Goal: Task Accomplishment & Management: Manage account settings

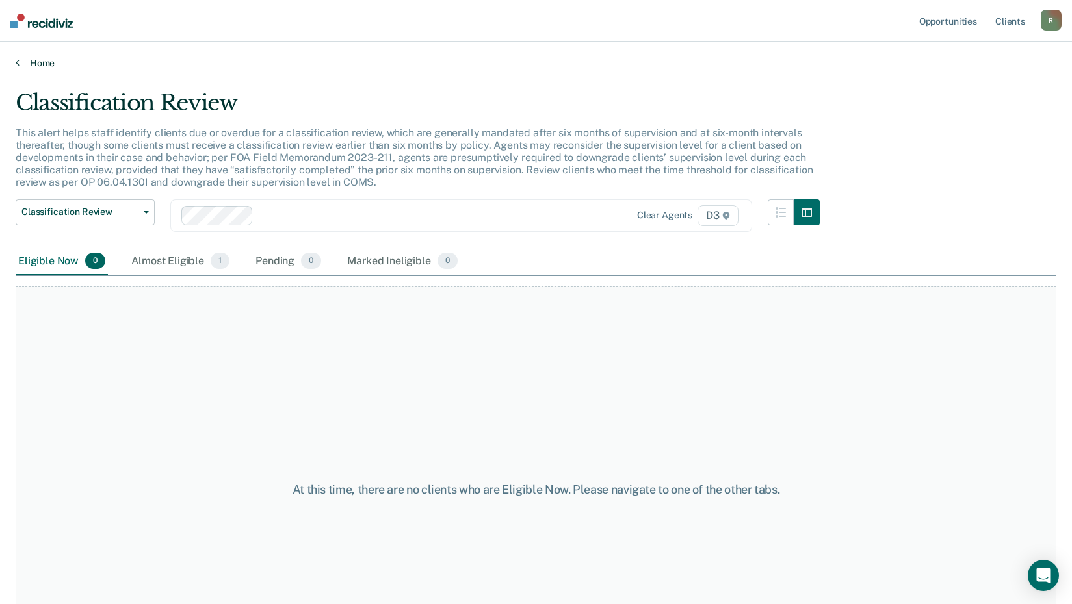
click at [34, 60] on link "Home" at bounding box center [536, 63] width 1040 height 12
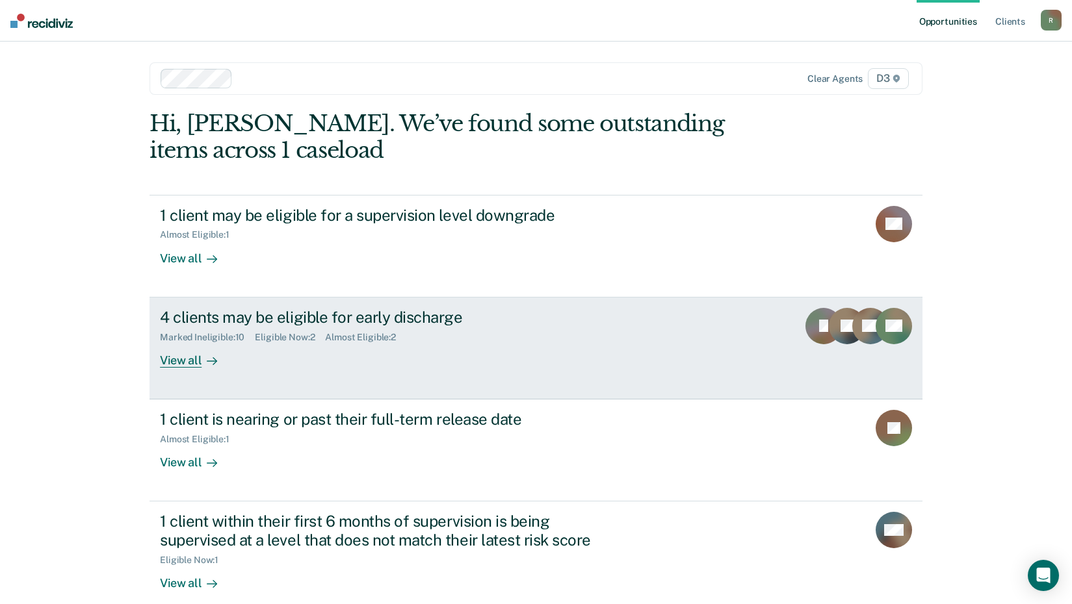
click at [187, 364] on div "View all" at bounding box center [196, 354] width 73 height 25
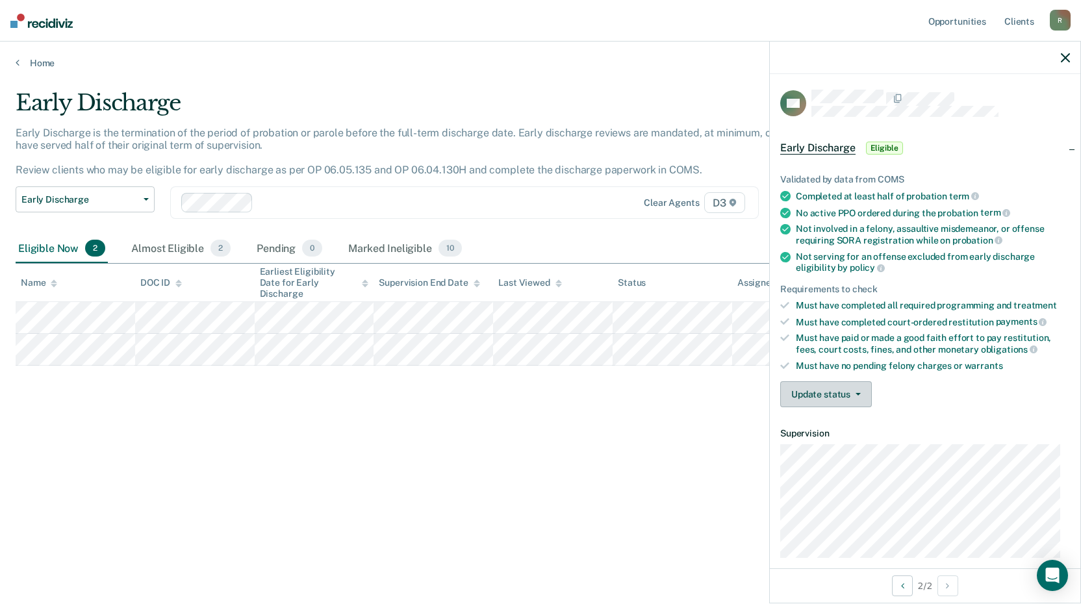
click at [843, 394] on button "Update status" at bounding box center [827, 394] width 92 height 26
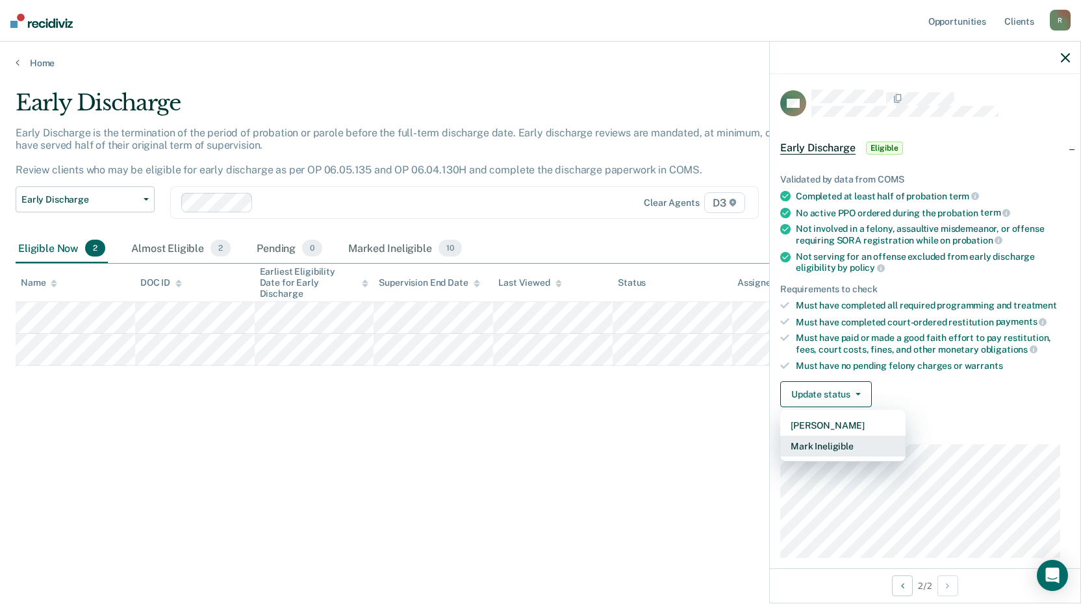
click at [831, 443] on button "Mark Ineligible" at bounding box center [843, 446] width 125 height 21
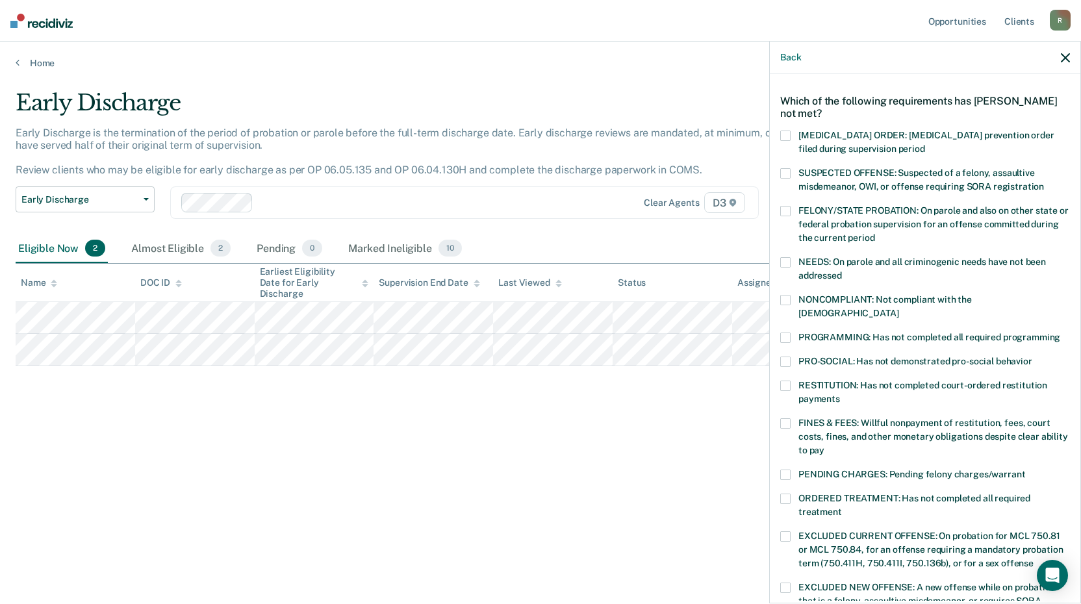
scroll to position [65, 0]
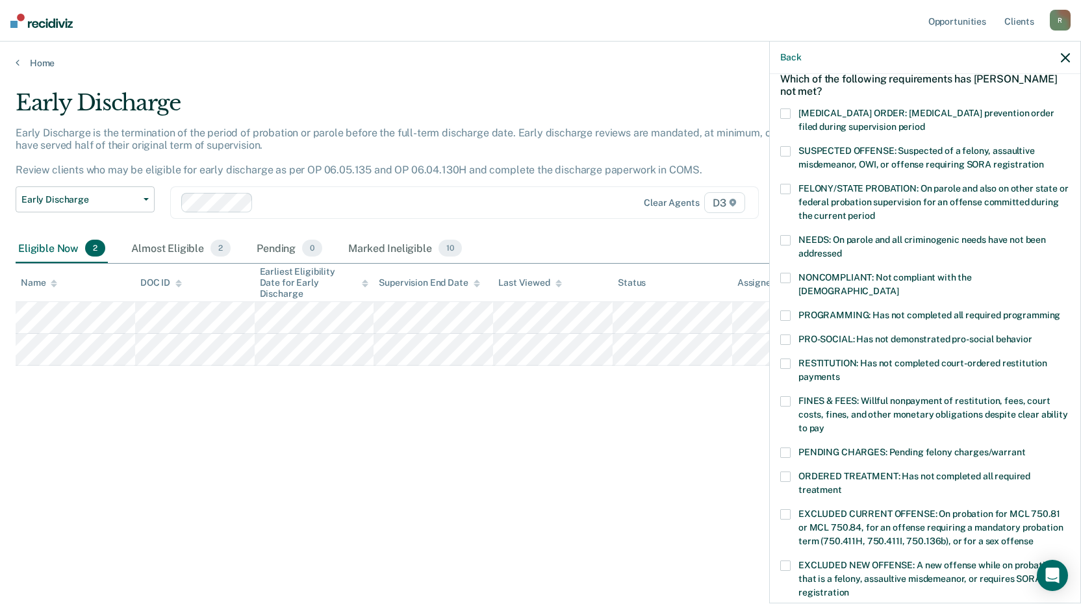
click at [786, 311] on span at bounding box center [786, 316] width 10 height 10
click at [784, 396] on span at bounding box center [786, 401] width 10 height 10
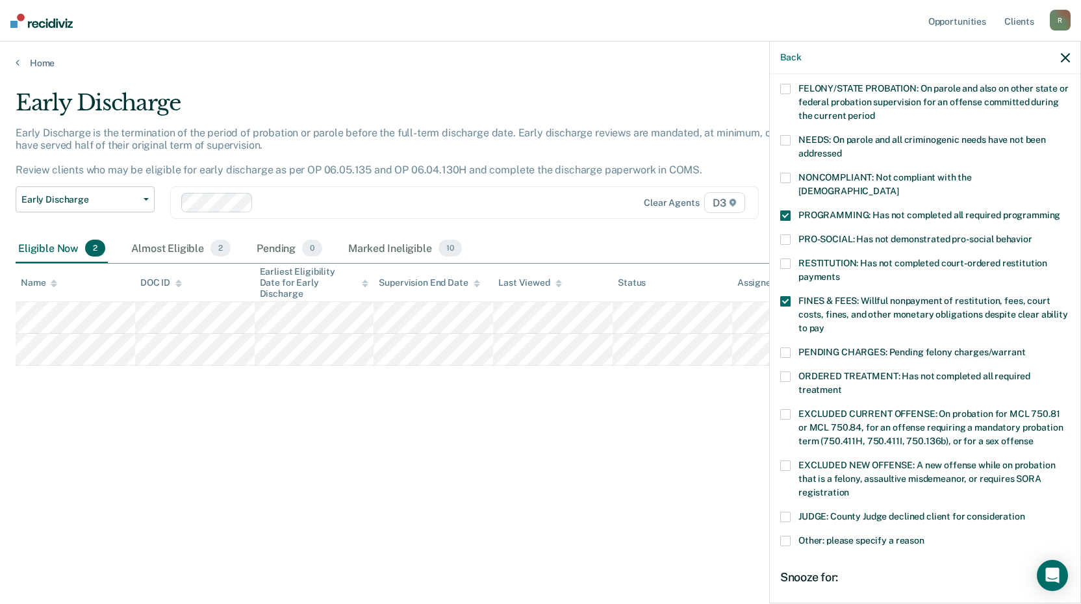
scroll to position [195, 0]
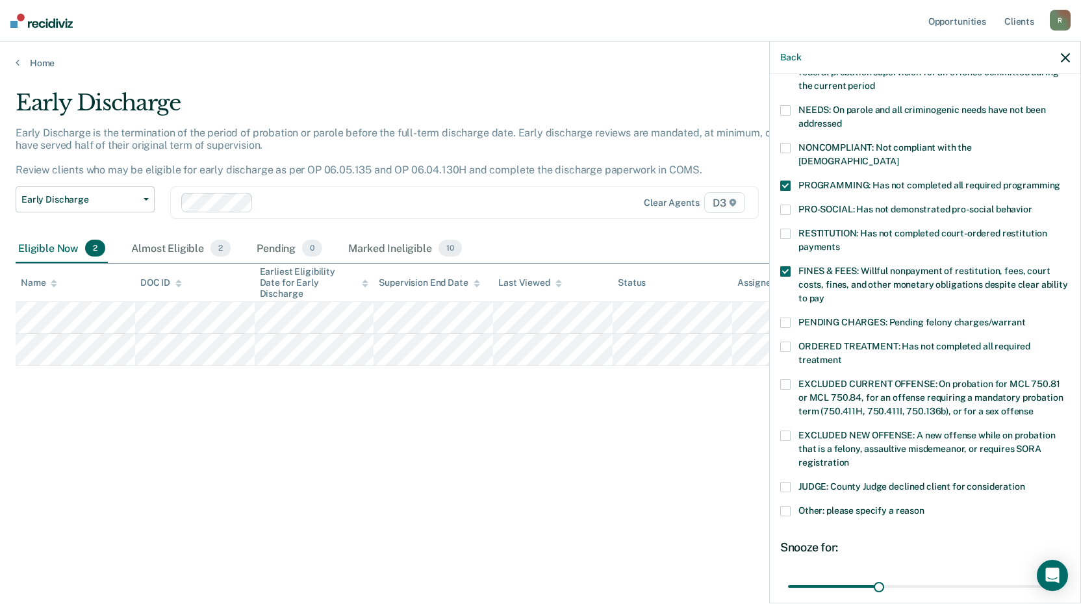
click at [785, 342] on span at bounding box center [786, 347] width 10 height 10
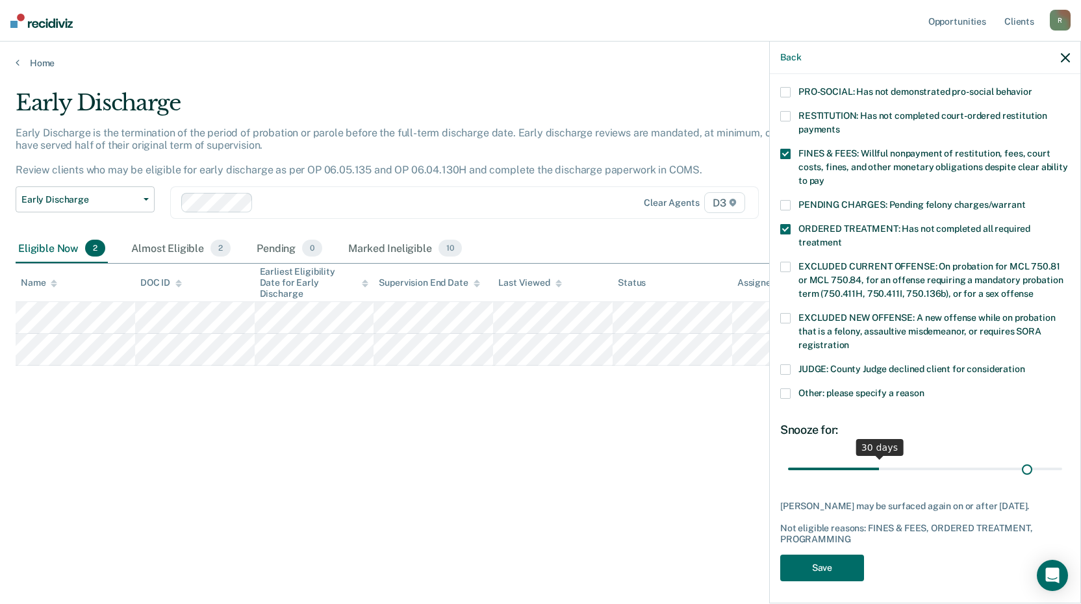
scroll to position [313, 0]
drag, startPoint x: 875, startPoint y: 453, endPoint x: 1075, endPoint y: 476, distance: 201.5
type input "90"
click at [1063, 476] on input "range" at bounding box center [925, 469] width 274 height 23
click at [849, 566] on button "Save" at bounding box center [823, 568] width 84 height 27
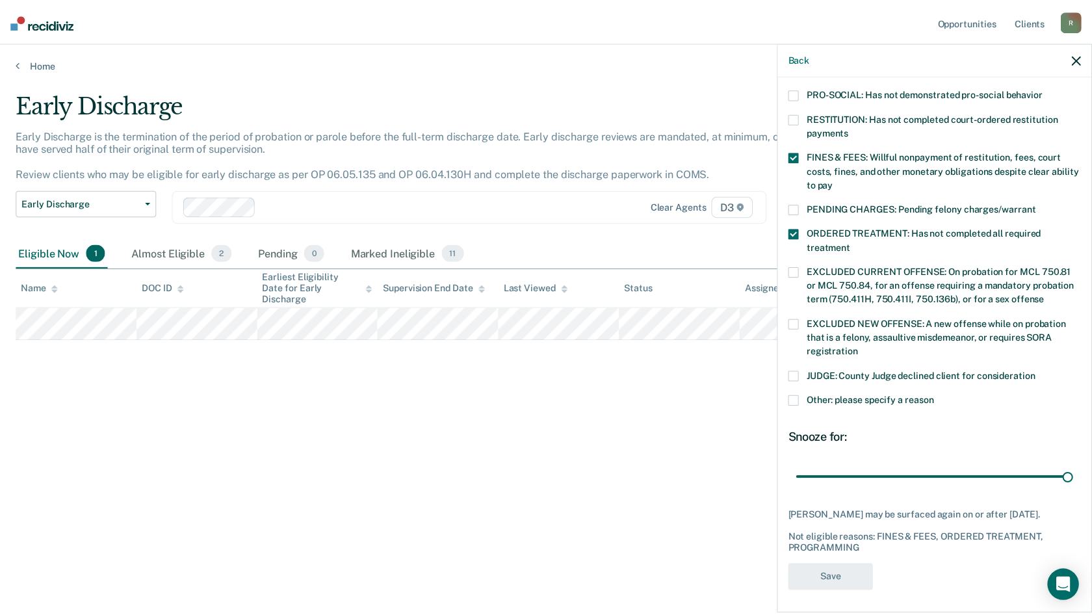
scroll to position [231, 0]
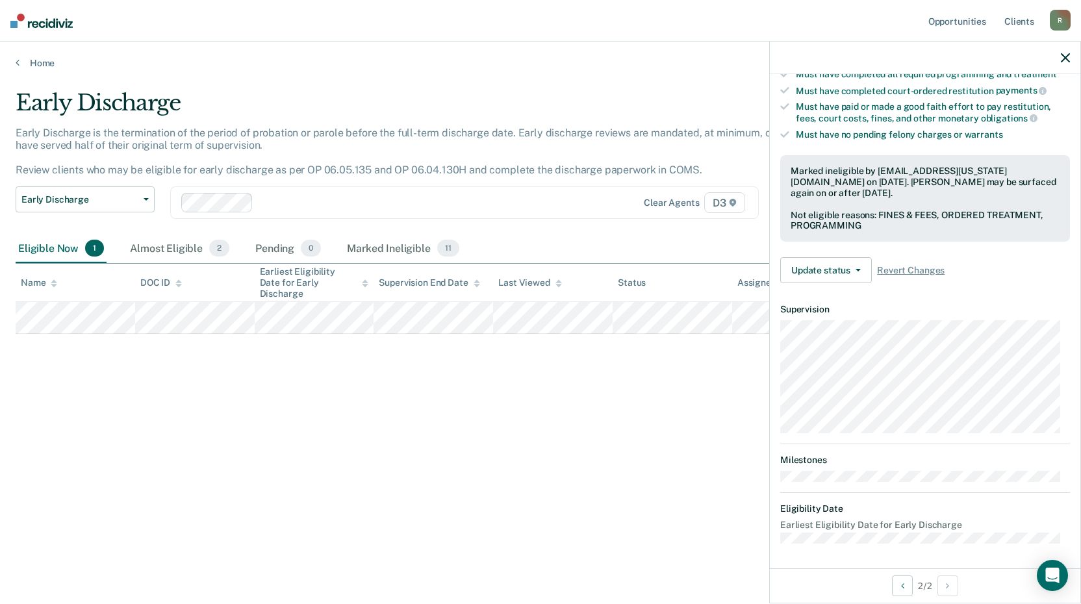
click at [708, 419] on div "Early Discharge Early Discharge is the termination of the period of probation o…" at bounding box center [541, 298] width 1050 height 417
click at [1065, 58] on icon "button" at bounding box center [1065, 57] width 9 height 9
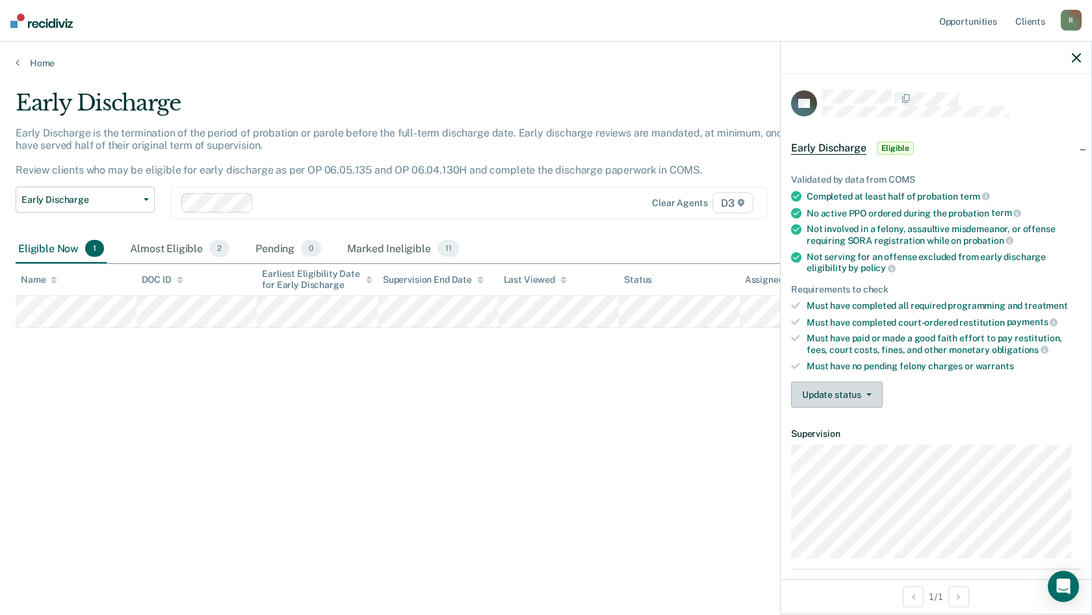
click at [846, 398] on button "Update status" at bounding box center [837, 394] width 92 height 26
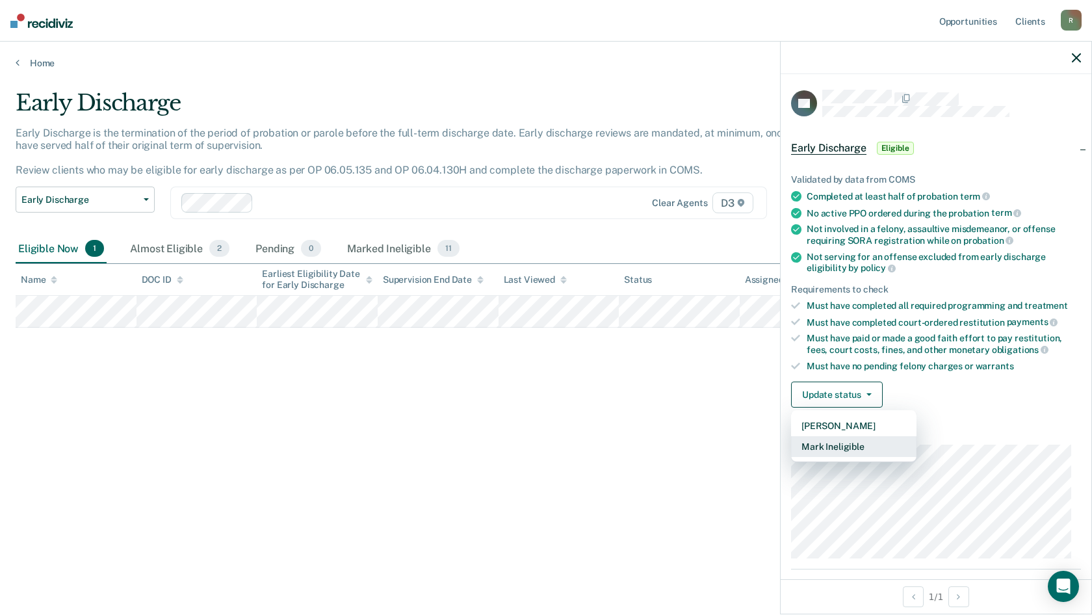
click at [860, 443] on button "Mark Ineligible" at bounding box center [853, 446] width 125 height 21
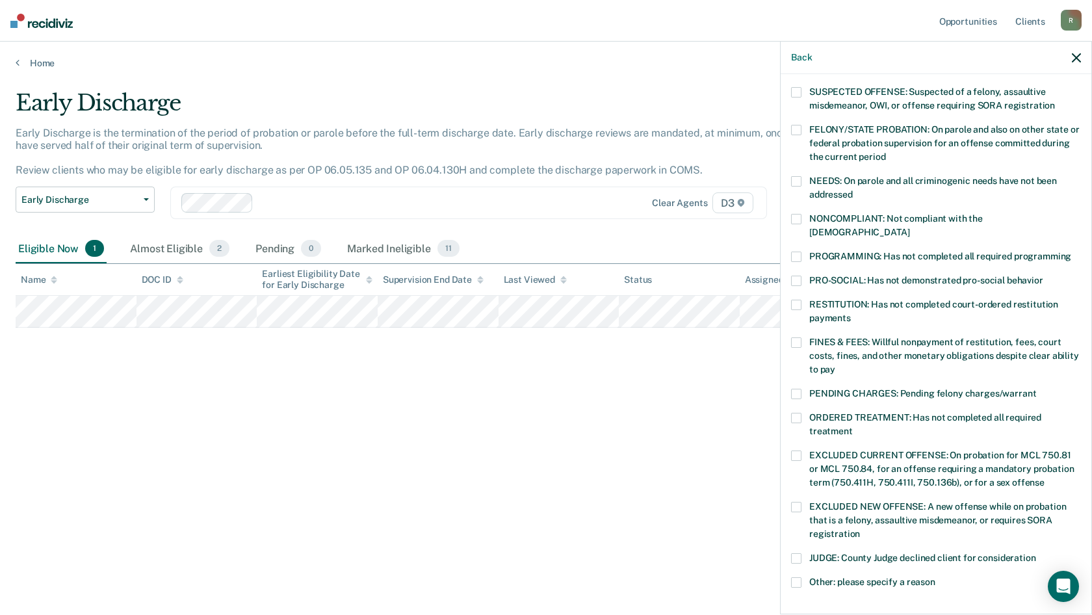
scroll to position [291, 0]
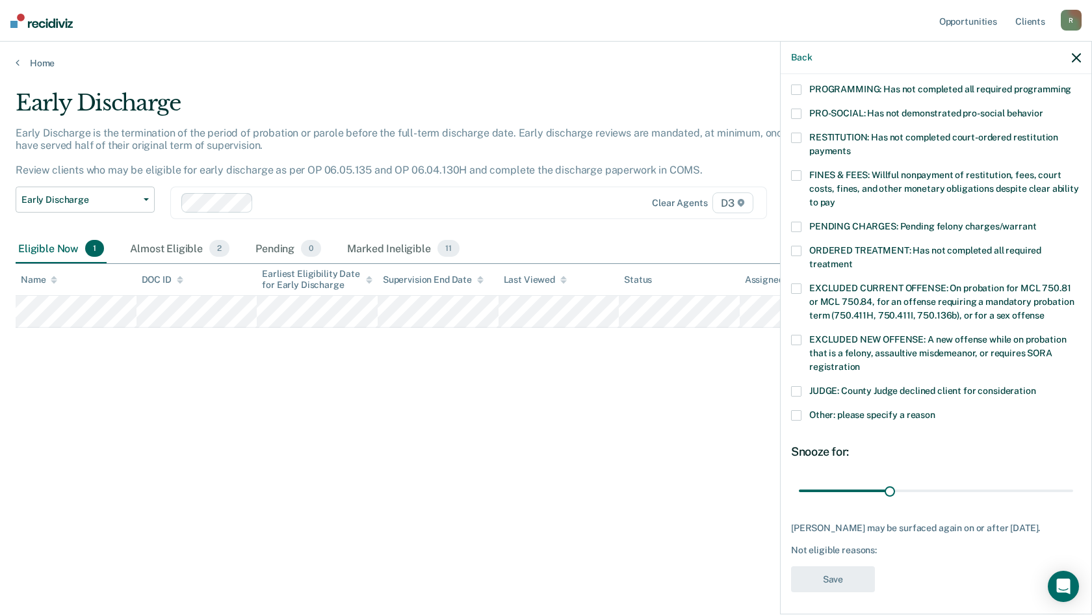
click at [797, 386] on span at bounding box center [796, 391] width 10 height 10
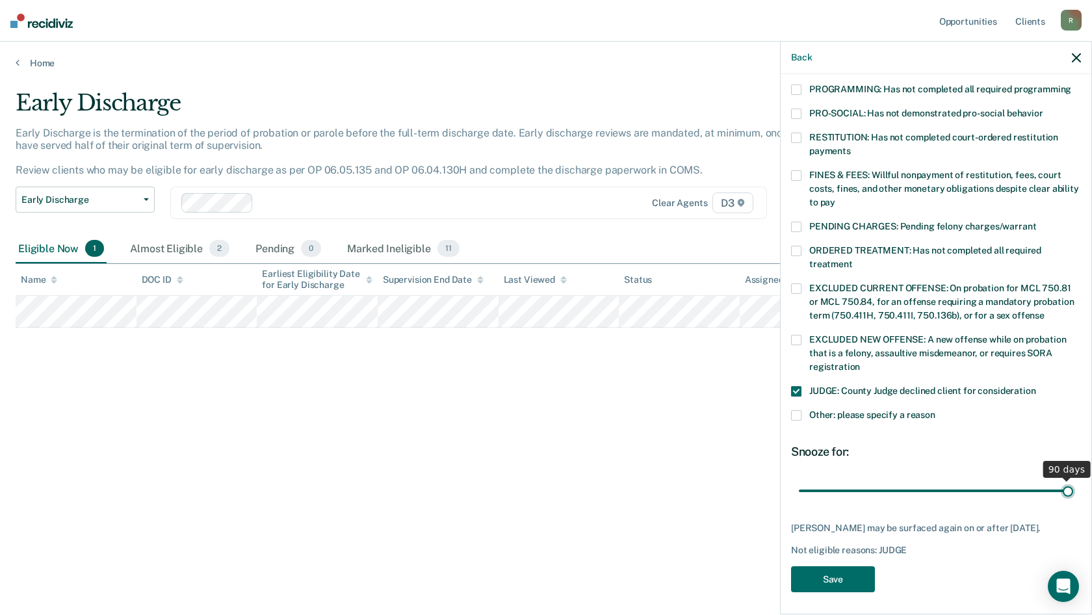
drag, startPoint x: 888, startPoint y: 473, endPoint x: 1091, endPoint y: 453, distance: 203.8
type input "90"
click at [1073, 479] on input "range" at bounding box center [936, 490] width 274 height 23
click at [858, 578] on button "Save" at bounding box center [833, 579] width 84 height 27
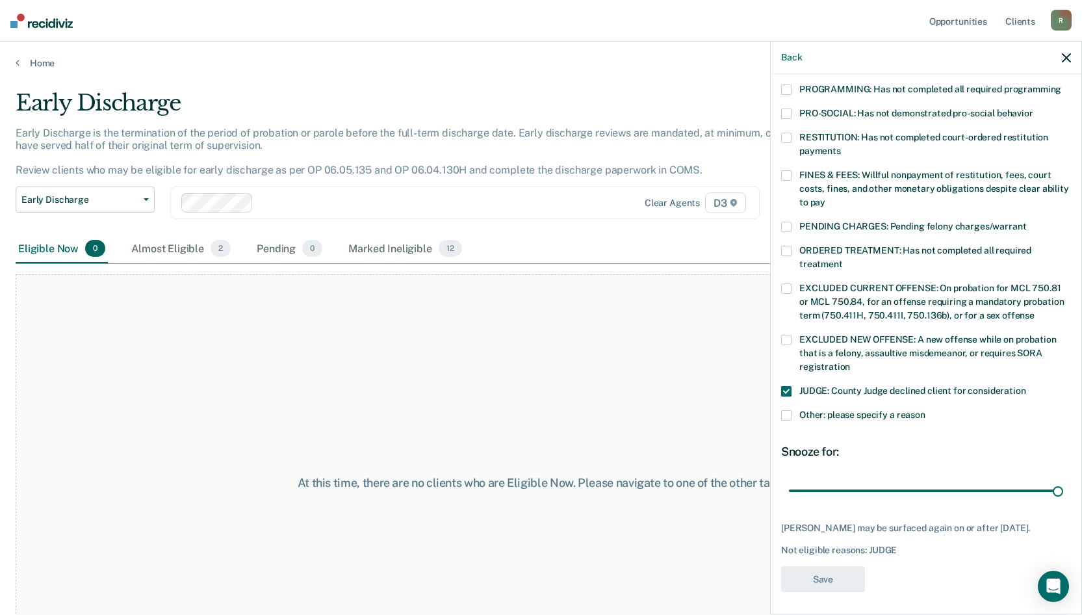
scroll to position [210, 0]
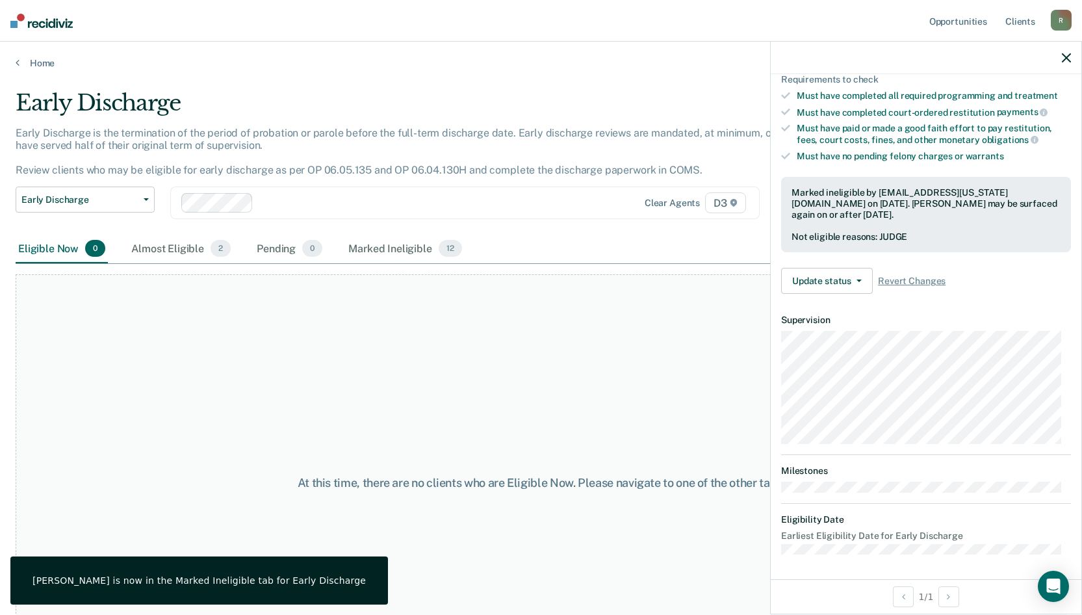
click at [1066, 55] on icon "button" at bounding box center [1066, 57] width 9 height 9
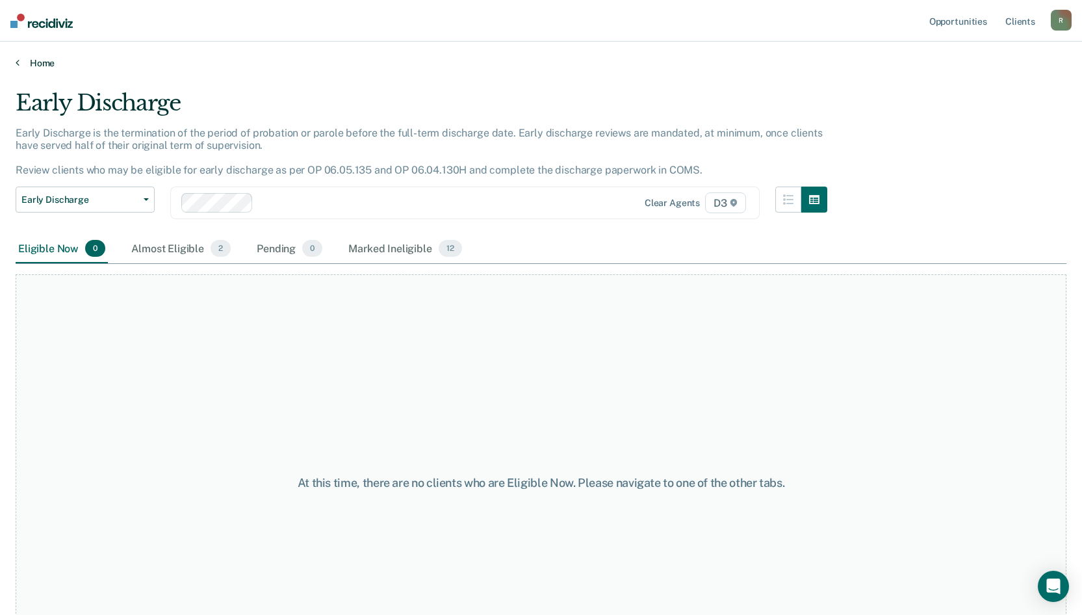
click at [42, 68] on link "Home" at bounding box center [541, 63] width 1051 height 12
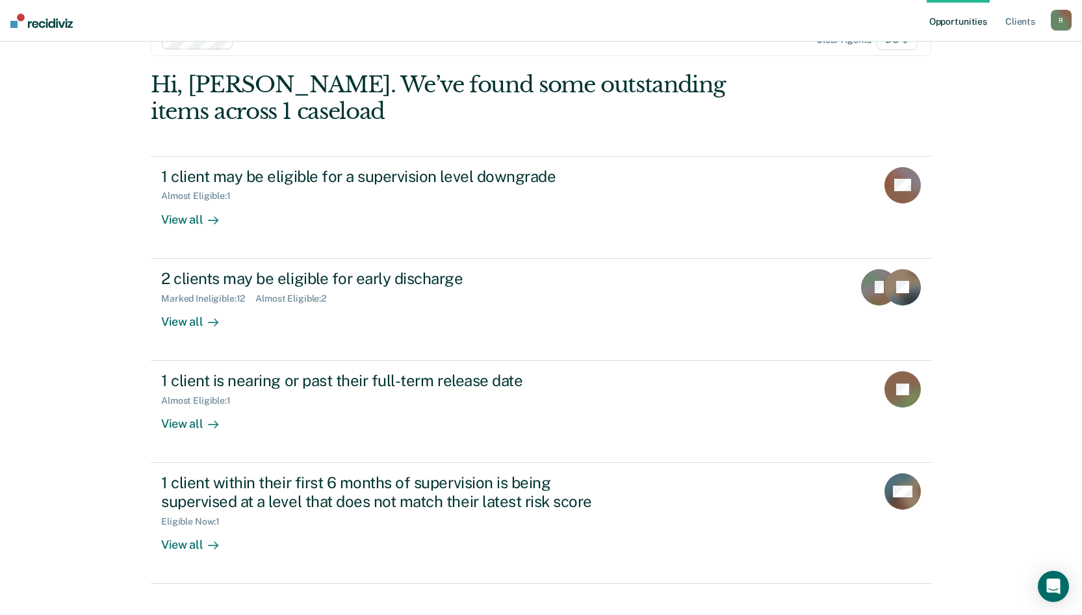
scroll to position [60, 0]
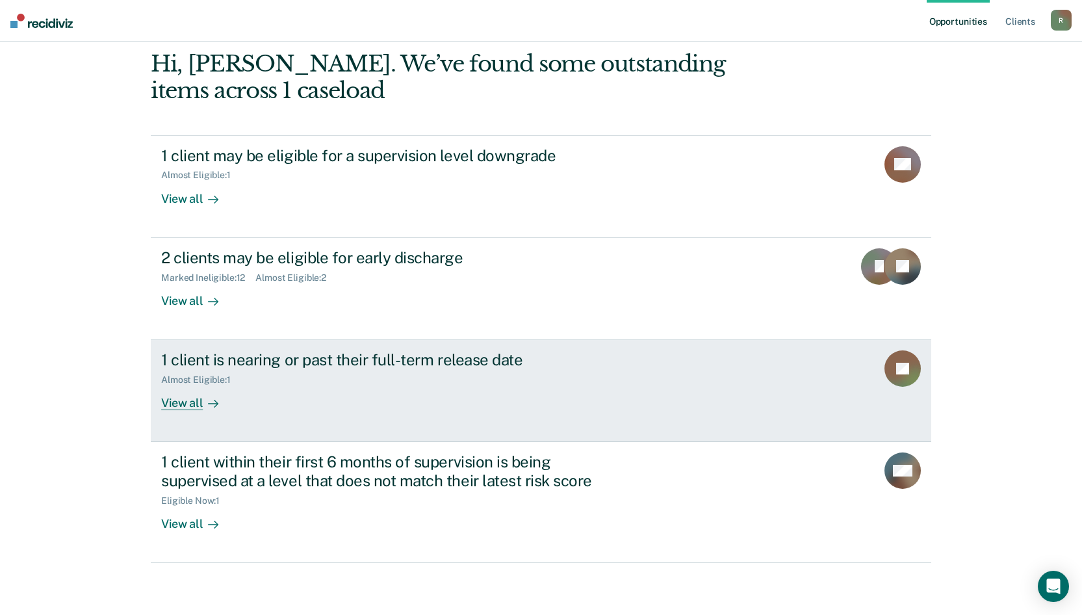
click at [189, 407] on div "View all" at bounding box center [197, 397] width 73 height 25
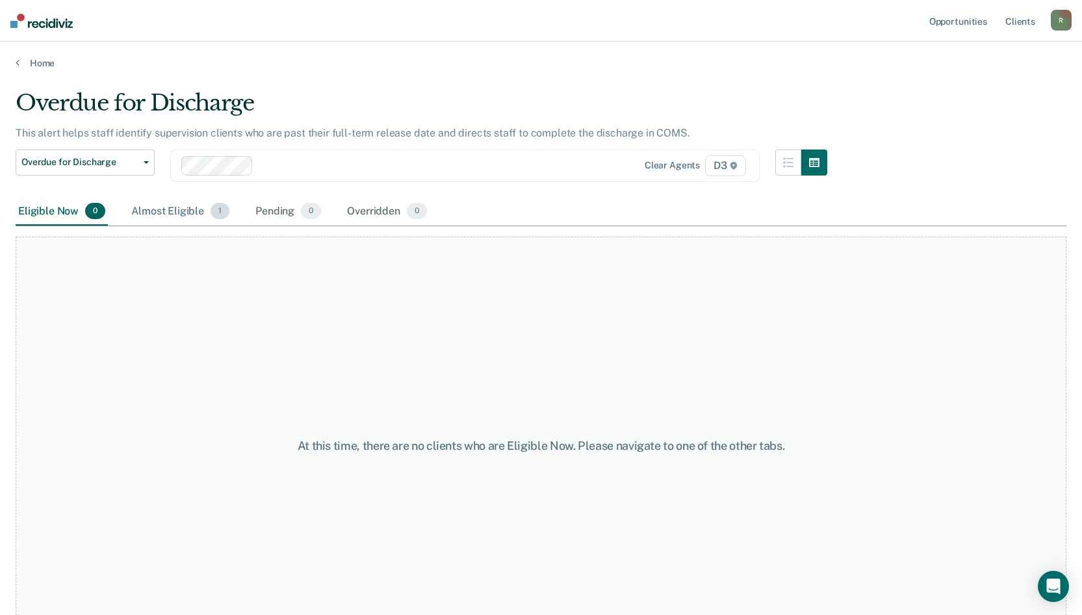
click at [187, 211] on div "Almost Eligible 1" at bounding box center [180, 212] width 103 height 29
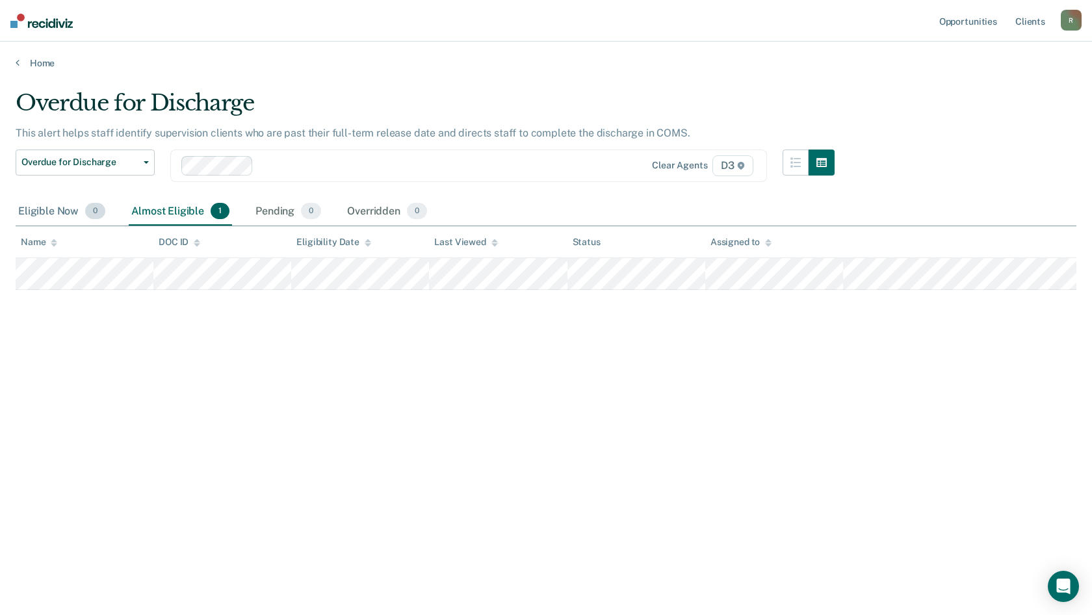
click at [31, 206] on div "Eligible Now 0" at bounding box center [62, 212] width 92 height 29
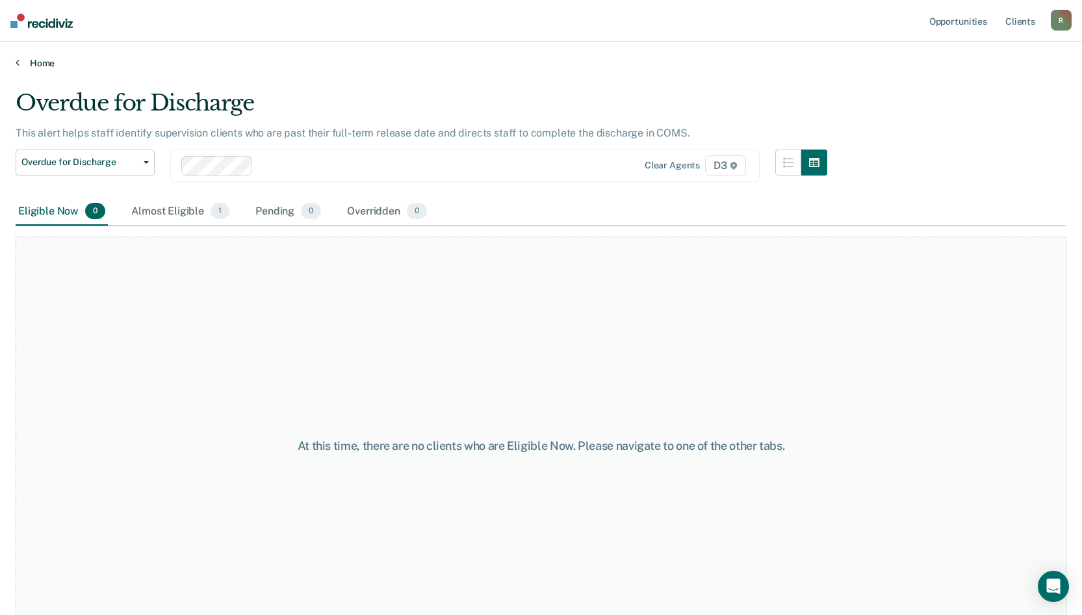
click at [38, 68] on link "Home" at bounding box center [541, 63] width 1051 height 12
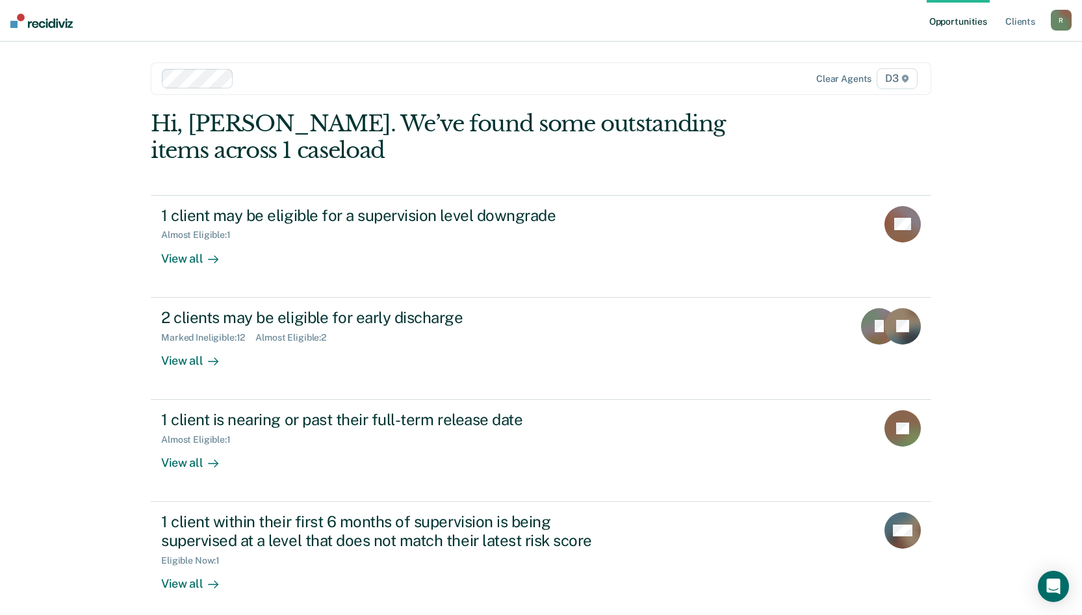
scroll to position [60, 0]
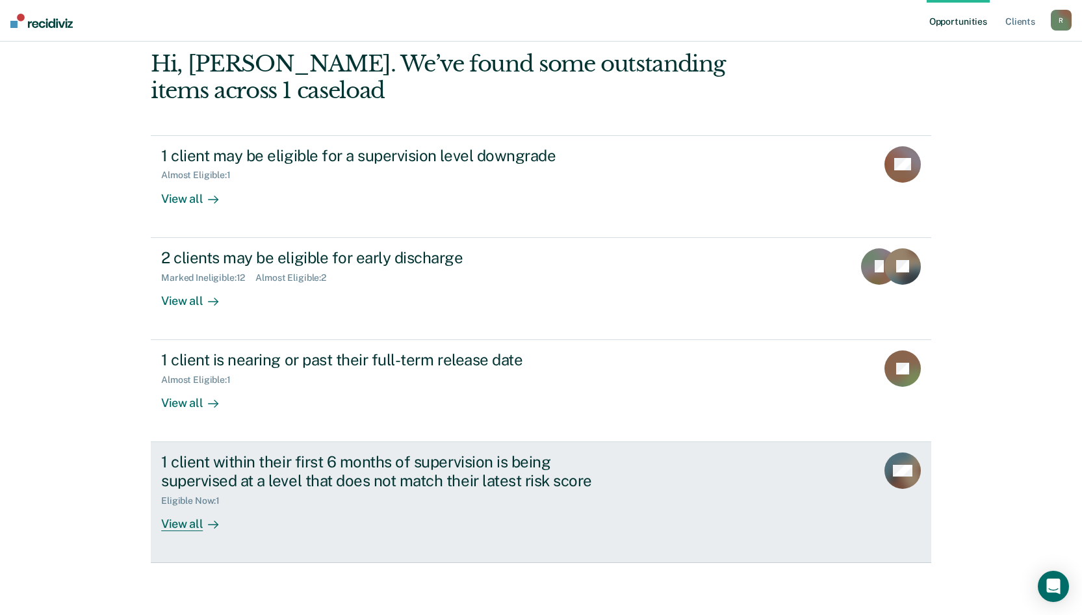
click at [180, 517] on div "View all" at bounding box center [197, 518] width 73 height 25
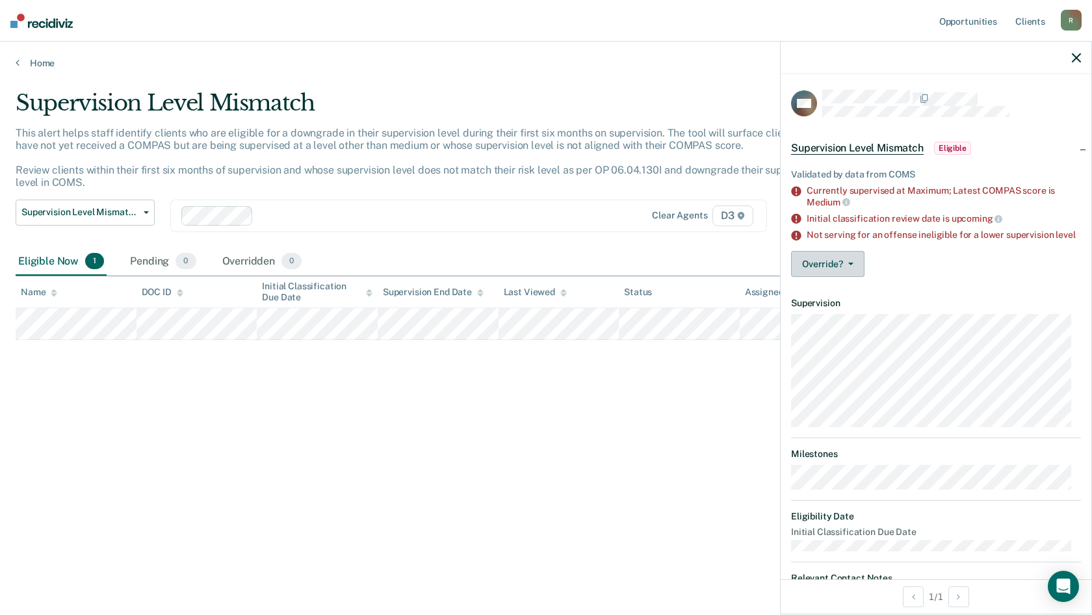
click at [828, 272] on button "Override?" at bounding box center [827, 264] width 73 height 26
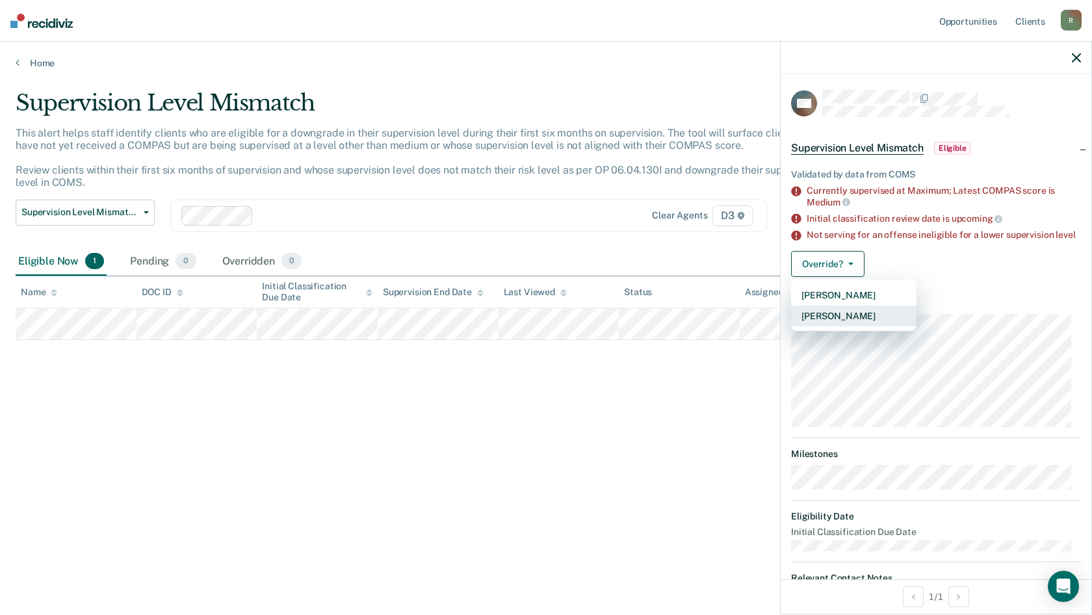
click at [877, 324] on button "[PERSON_NAME]" at bounding box center [853, 315] width 125 height 21
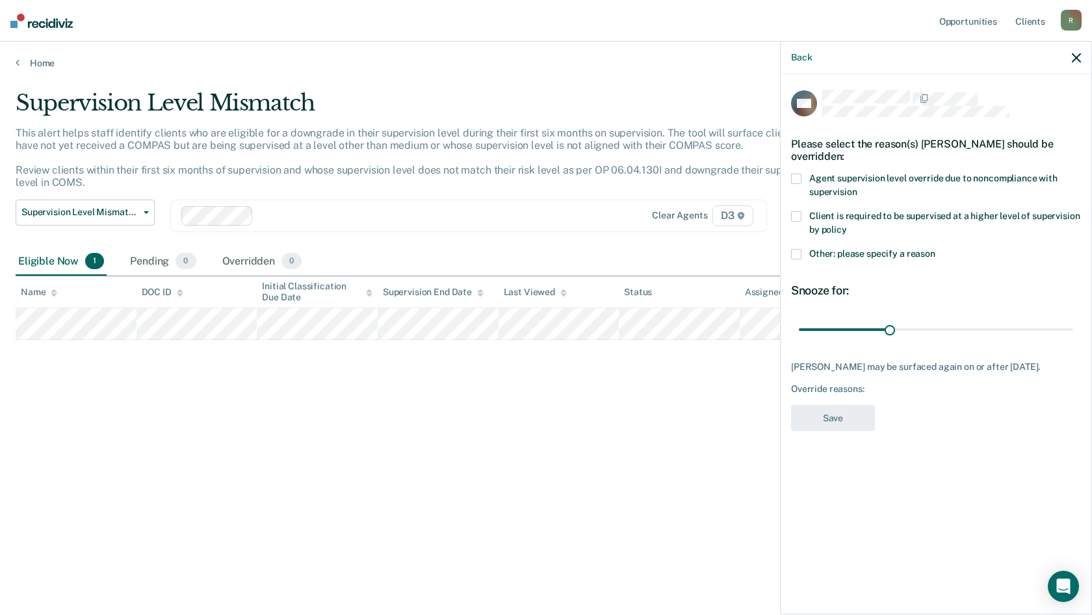
click at [799, 178] on span at bounding box center [796, 179] width 10 height 10
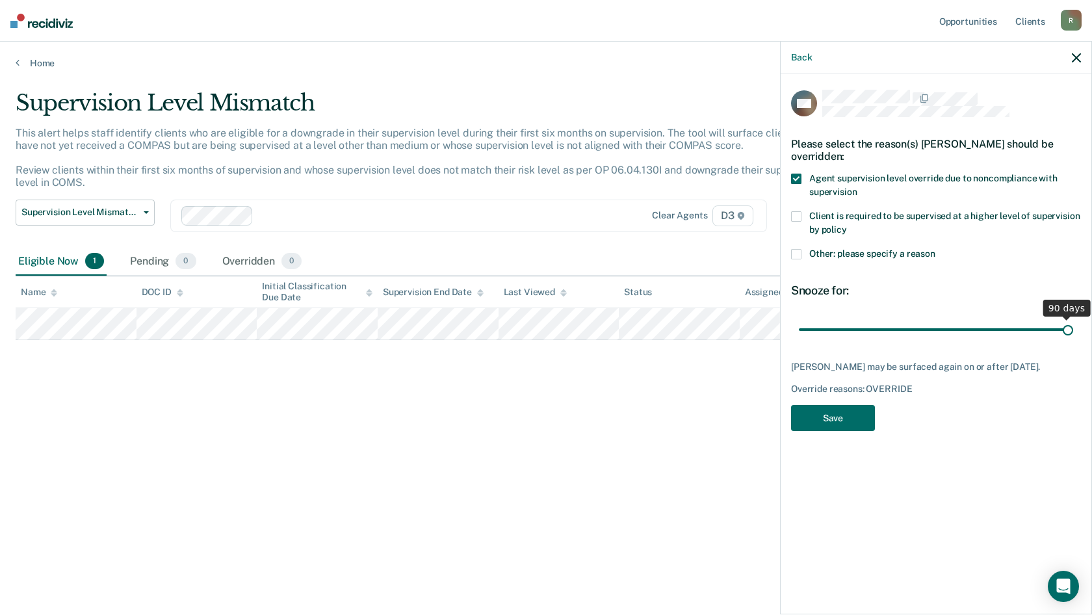
drag, startPoint x: 890, startPoint y: 329, endPoint x: 1085, endPoint y: 320, distance: 195.2
type input "90"
click at [1073, 320] on input "range" at bounding box center [936, 329] width 274 height 23
click at [847, 421] on button "Save" at bounding box center [833, 418] width 84 height 27
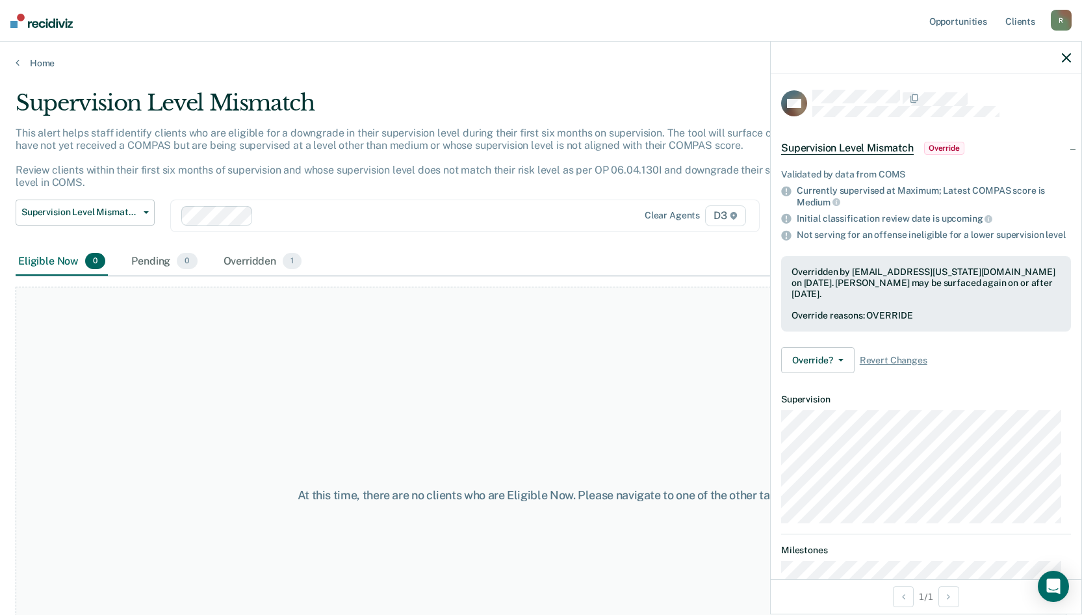
click at [1068, 62] on icon "button" at bounding box center [1066, 57] width 9 height 9
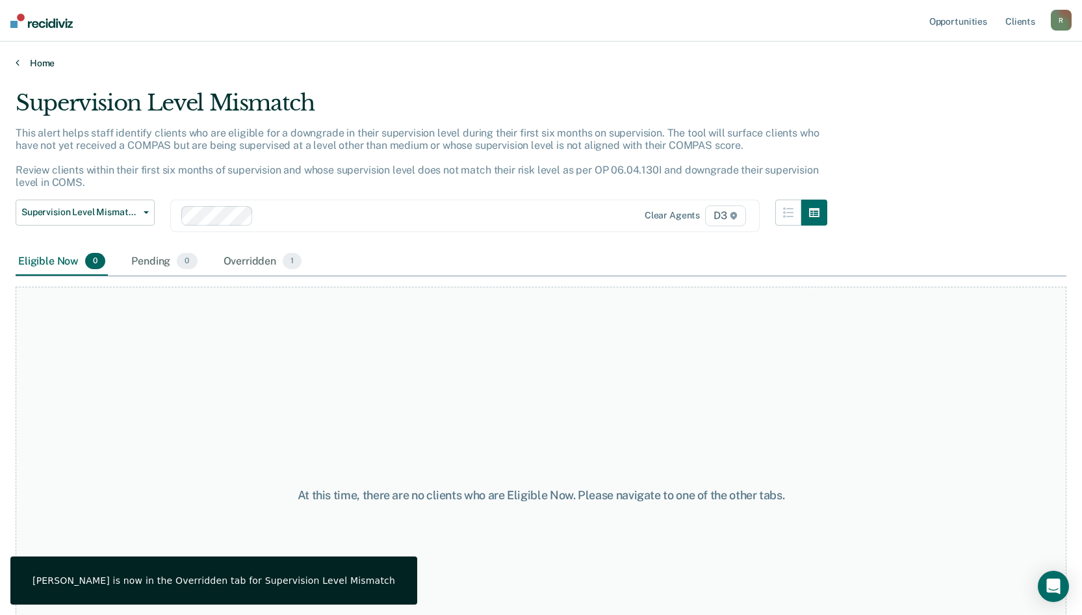
click at [40, 62] on link "Home" at bounding box center [541, 63] width 1051 height 12
